Goal: Use online tool/utility: Utilize a website feature to perform a specific function

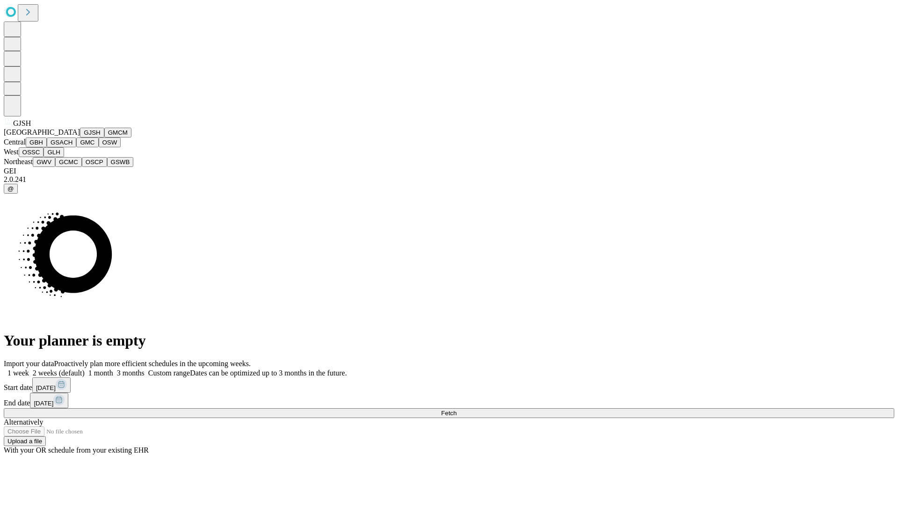
click at [80, 137] on button "GJSH" at bounding box center [92, 133] width 24 height 10
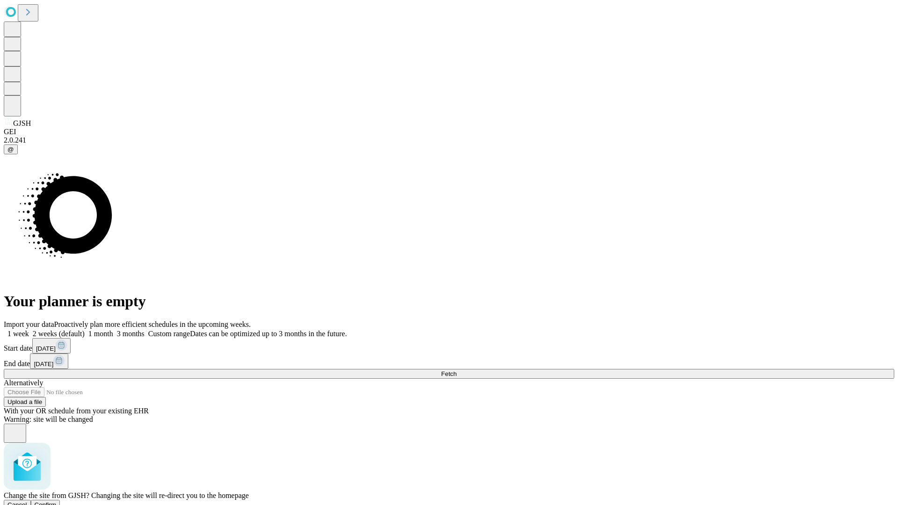
click at [57, 501] on span "Confirm" at bounding box center [46, 504] width 22 height 7
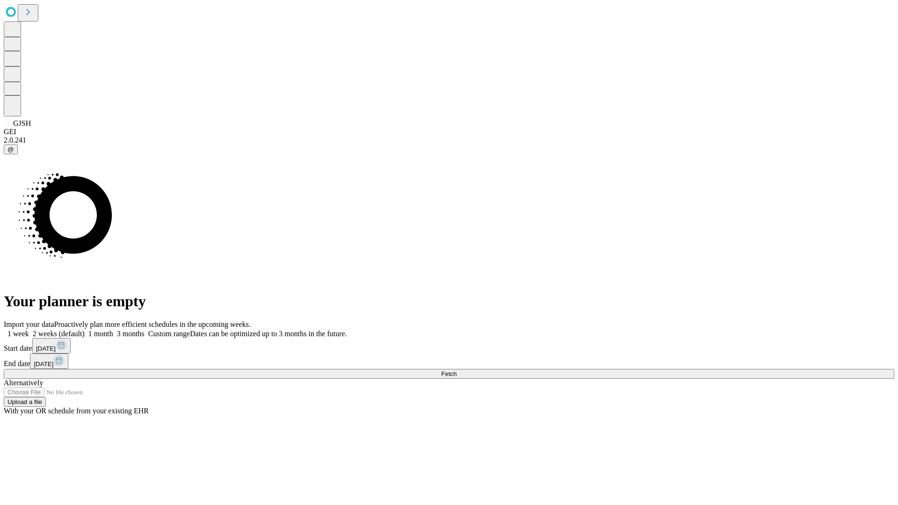
click at [85, 330] on label "2 weeks (default)" at bounding box center [57, 334] width 56 height 8
click at [456, 370] on span "Fetch" at bounding box center [448, 373] width 15 height 7
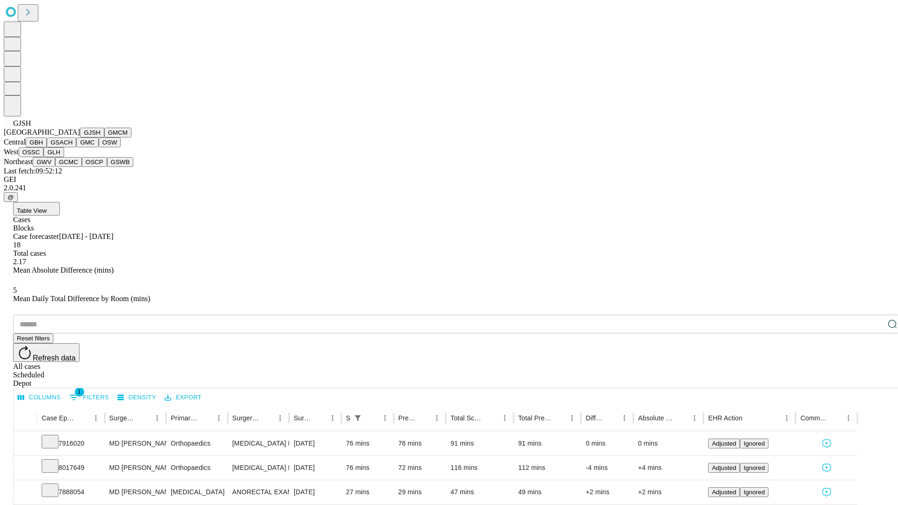
click at [104, 137] on button "GMCM" at bounding box center [117, 133] width 27 height 10
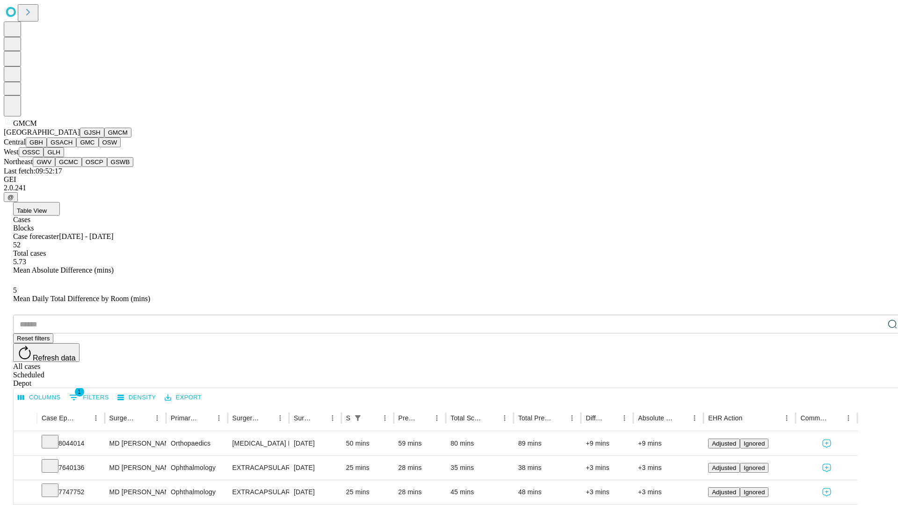
click at [47, 147] on button "GBH" at bounding box center [36, 142] width 21 height 10
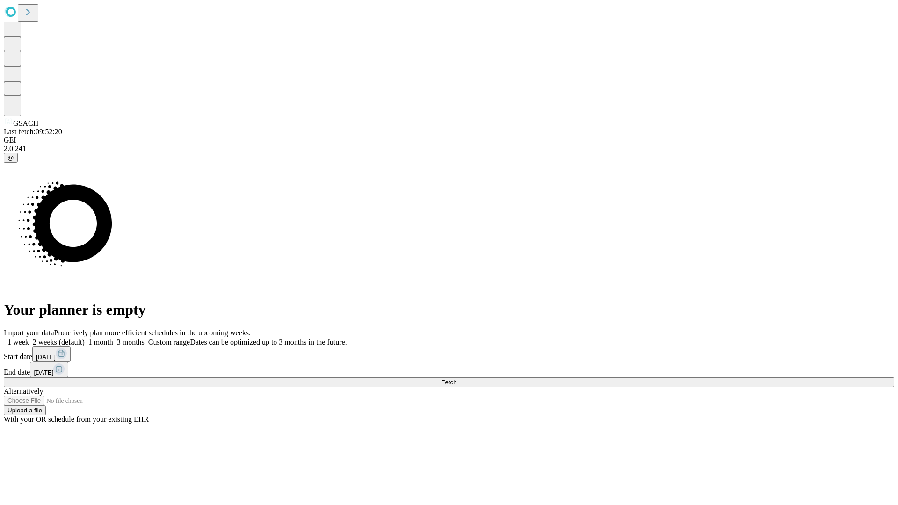
click at [85, 338] on label "2 weeks (default)" at bounding box center [57, 342] width 56 height 8
click at [456, 379] on span "Fetch" at bounding box center [448, 382] width 15 height 7
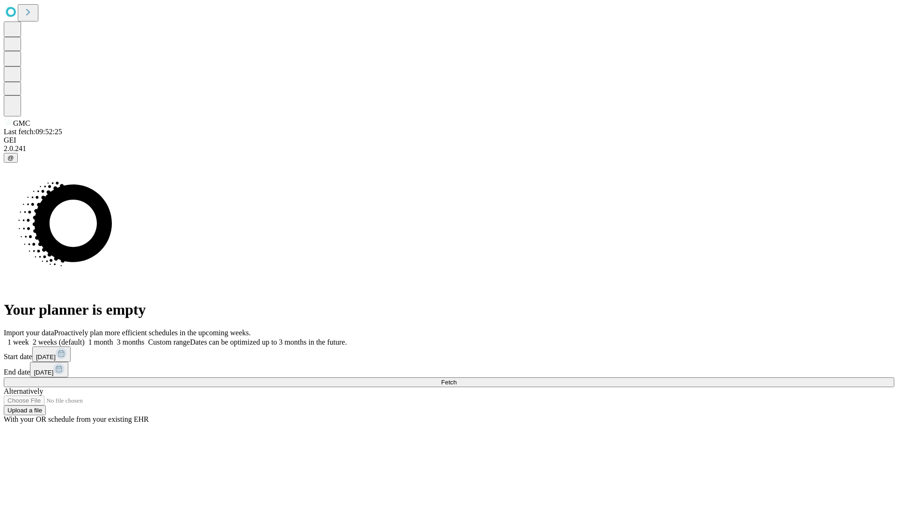
click at [456, 379] on span "Fetch" at bounding box center [448, 382] width 15 height 7
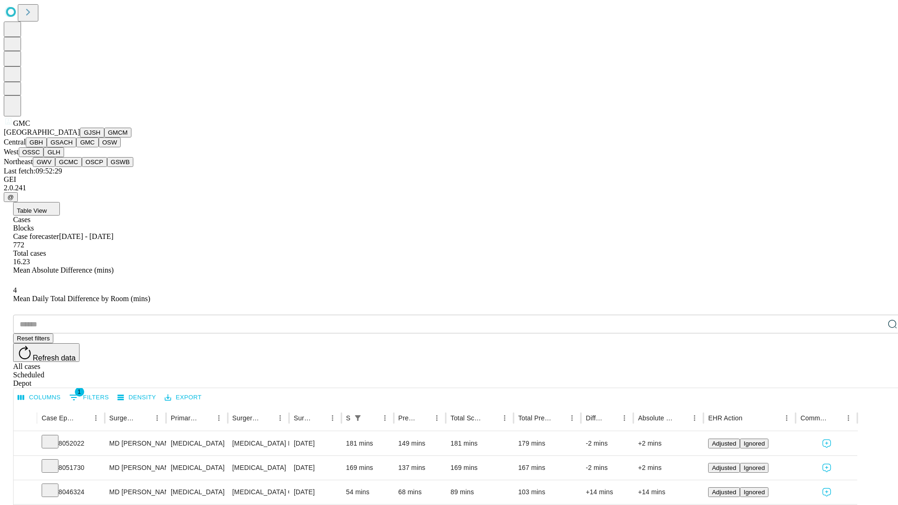
click at [99, 147] on button "OSW" at bounding box center [110, 142] width 22 height 10
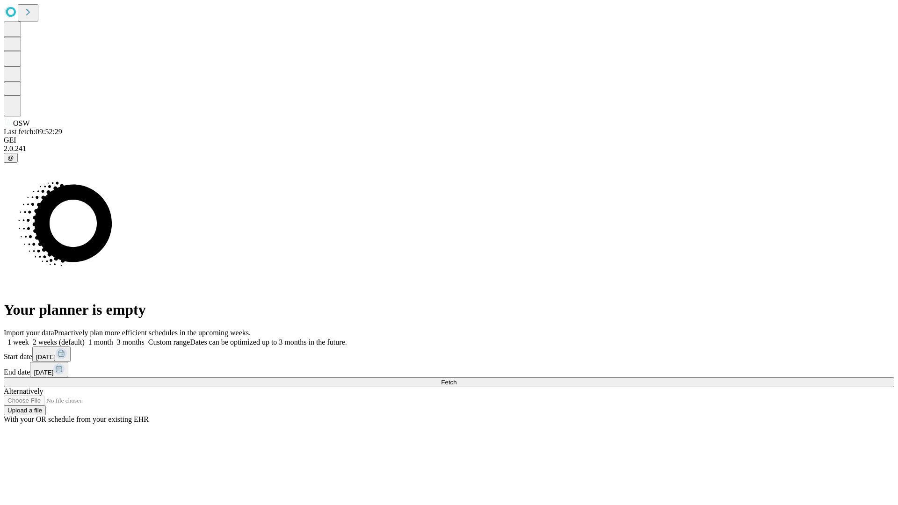
click at [85, 338] on label "2 weeks (default)" at bounding box center [57, 342] width 56 height 8
click at [456, 379] on span "Fetch" at bounding box center [448, 382] width 15 height 7
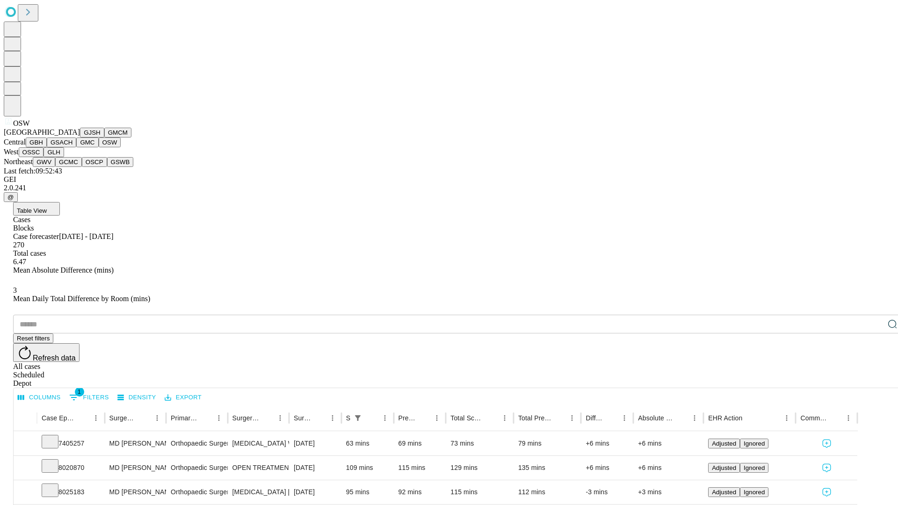
click at [44, 157] on button "OSSC" at bounding box center [31, 152] width 25 height 10
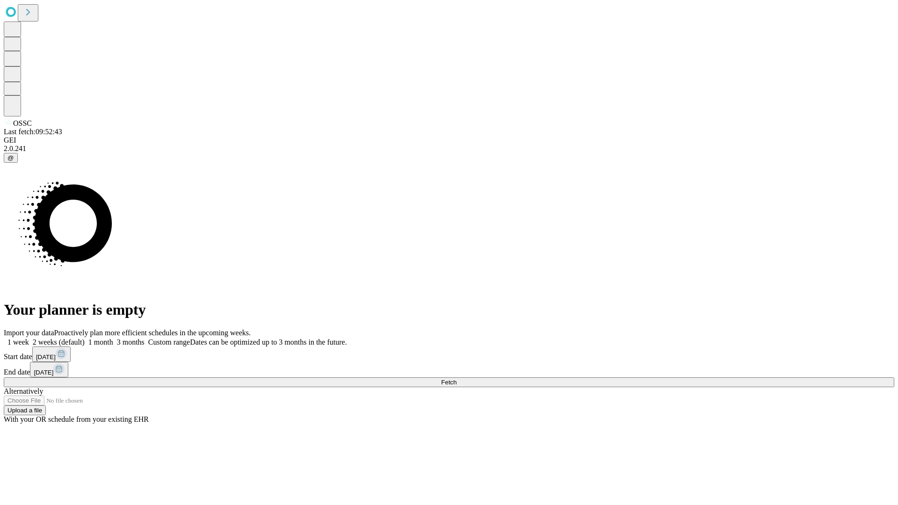
click at [85, 338] on label "2 weeks (default)" at bounding box center [57, 342] width 56 height 8
click at [456, 379] on span "Fetch" at bounding box center [448, 382] width 15 height 7
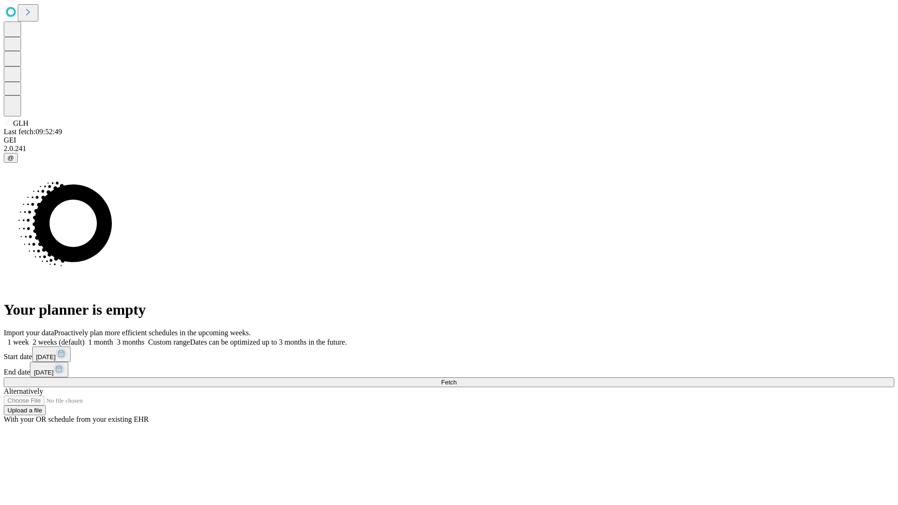
click at [85, 338] on label "2 weeks (default)" at bounding box center [57, 342] width 56 height 8
click at [456, 379] on span "Fetch" at bounding box center [448, 382] width 15 height 7
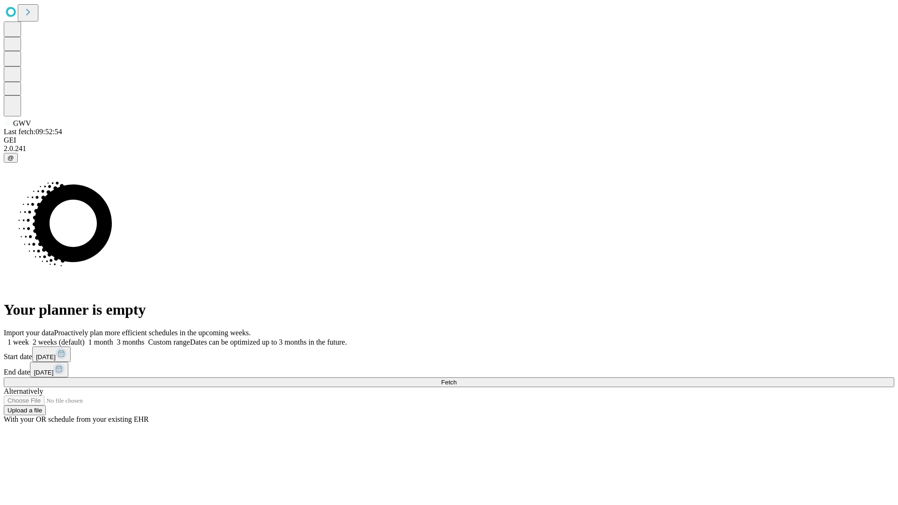
click at [85, 338] on label "2 weeks (default)" at bounding box center [57, 342] width 56 height 8
click at [456, 379] on span "Fetch" at bounding box center [448, 382] width 15 height 7
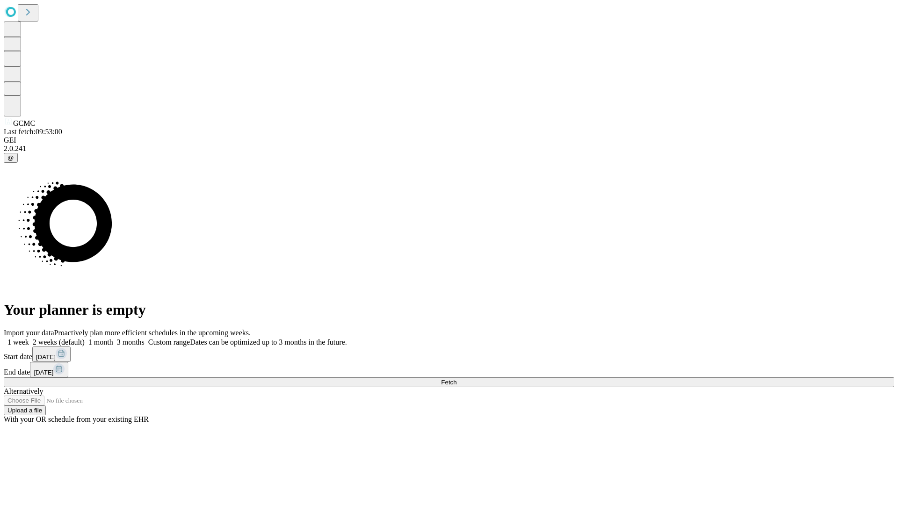
click at [85, 338] on label "2 weeks (default)" at bounding box center [57, 342] width 56 height 8
click at [456, 379] on span "Fetch" at bounding box center [448, 382] width 15 height 7
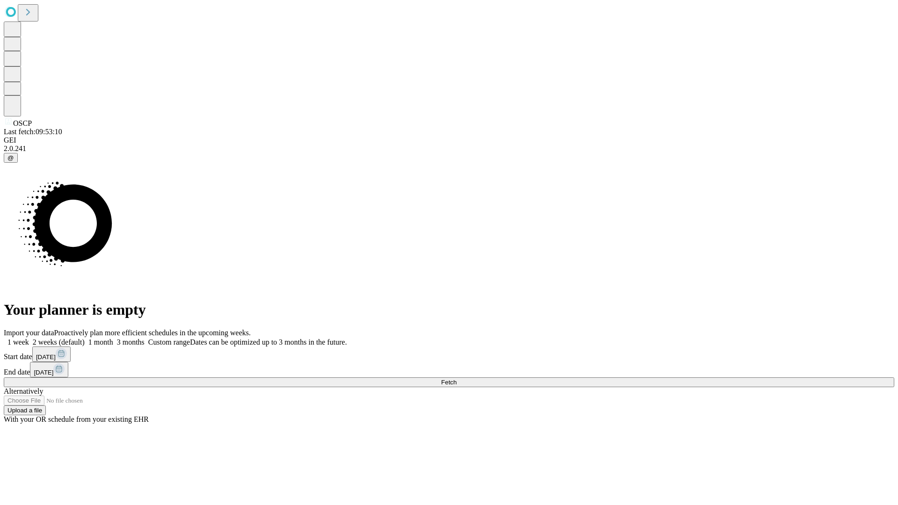
click at [85, 338] on label "2 weeks (default)" at bounding box center [57, 342] width 56 height 8
click at [456, 379] on span "Fetch" at bounding box center [448, 382] width 15 height 7
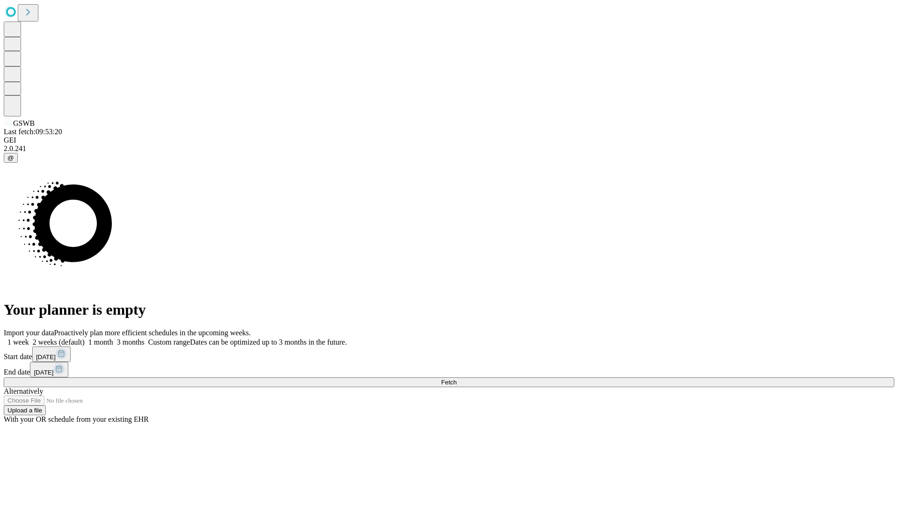
click at [85, 338] on label "2 weeks (default)" at bounding box center [57, 342] width 56 height 8
click at [456, 379] on span "Fetch" at bounding box center [448, 382] width 15 height 7
